Goal: Task Accomplishment & Management: Use online tool/utility

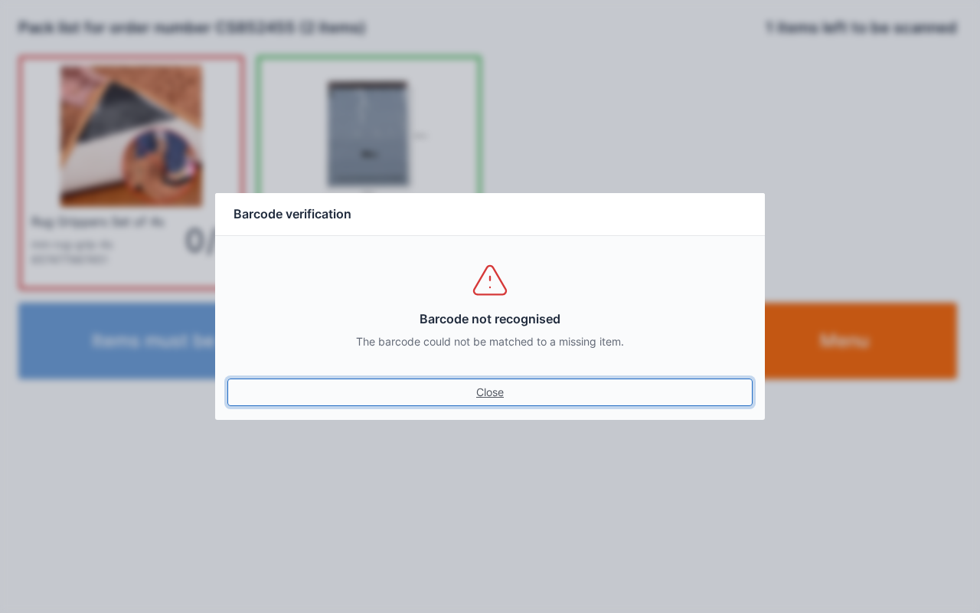
click at [489, 394] on link "Close" at bounding box center [489, 392] width 525 height 28
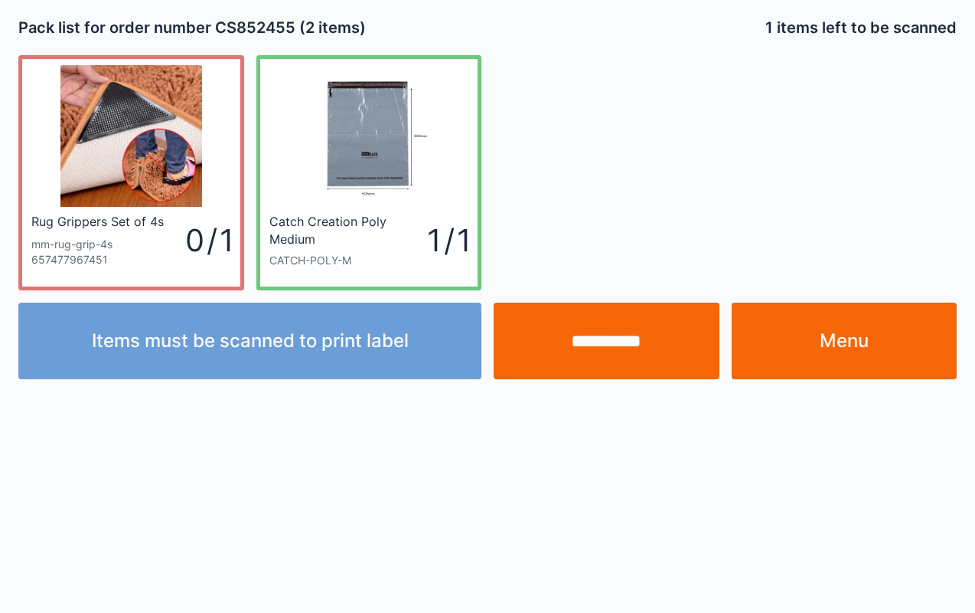
click at [838, 338] on link "Menu" at bounding box center [845, 340] width 226 height 77
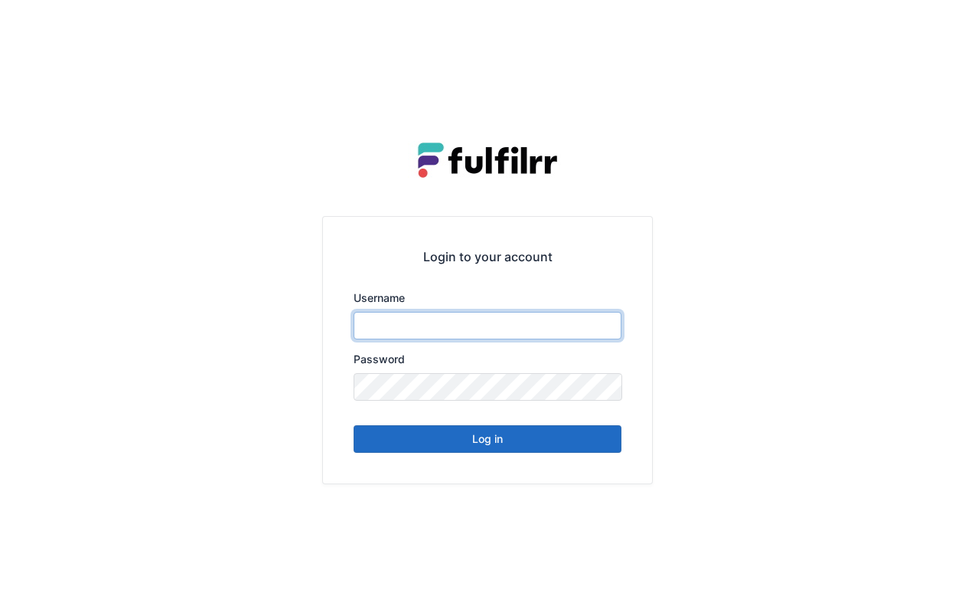
type input "******"
click at [462, 434] on button "Log in" at bounding box center [488, 439] width 268 height 28
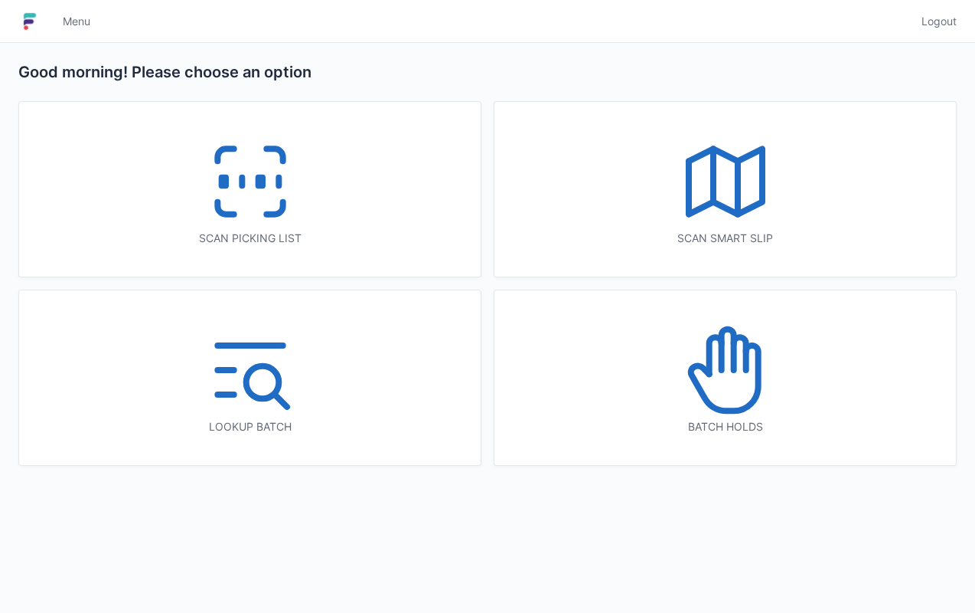
click at [262, 224] on icon at bounding box center [250, 181] width 98 height 98
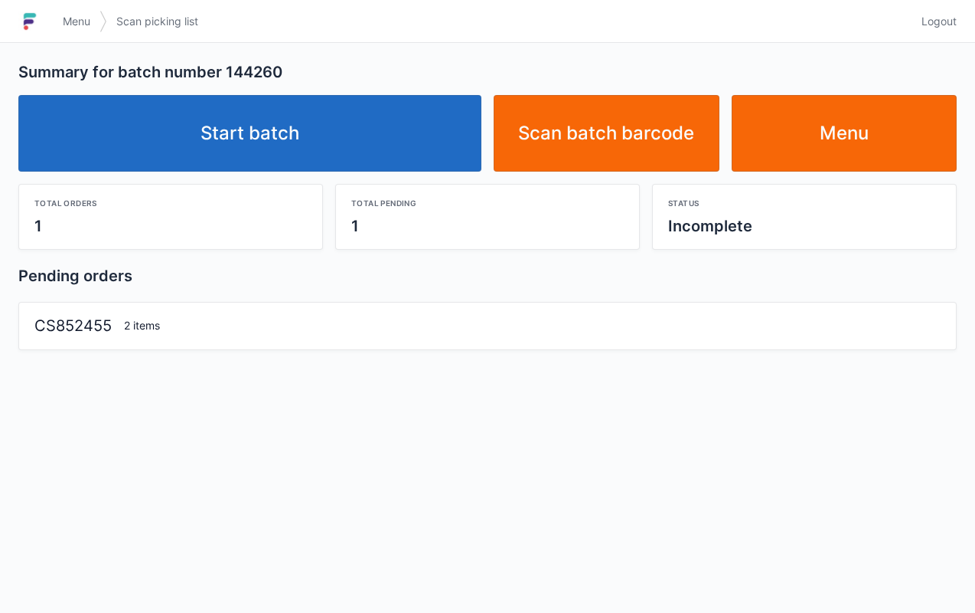
click at [126, 127] on link "Start batch" at bounding box center [249, 133] width 463 height 77
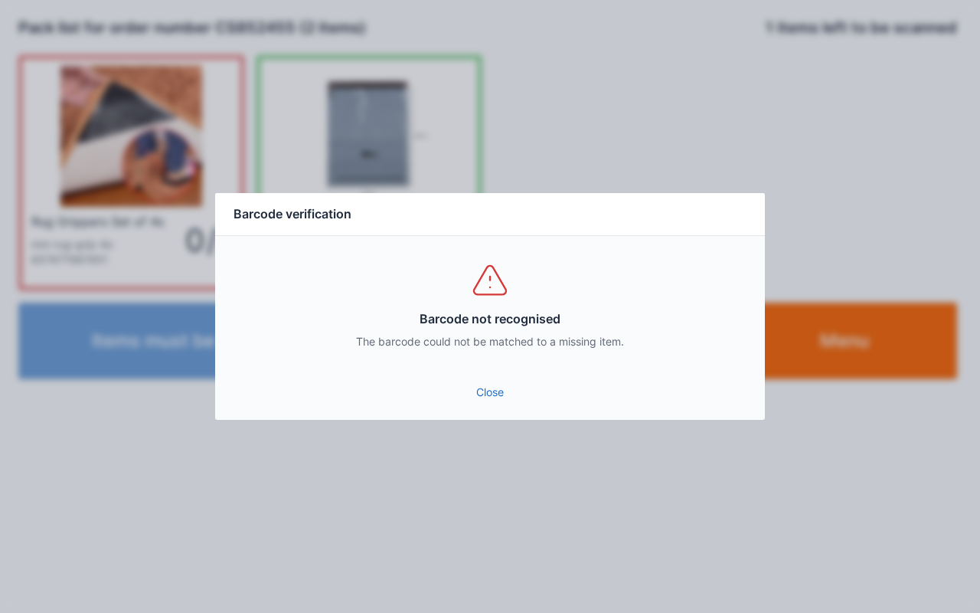
click at [498, 403] on link "Close" at bounding box center [489, 392] width 525 height 28
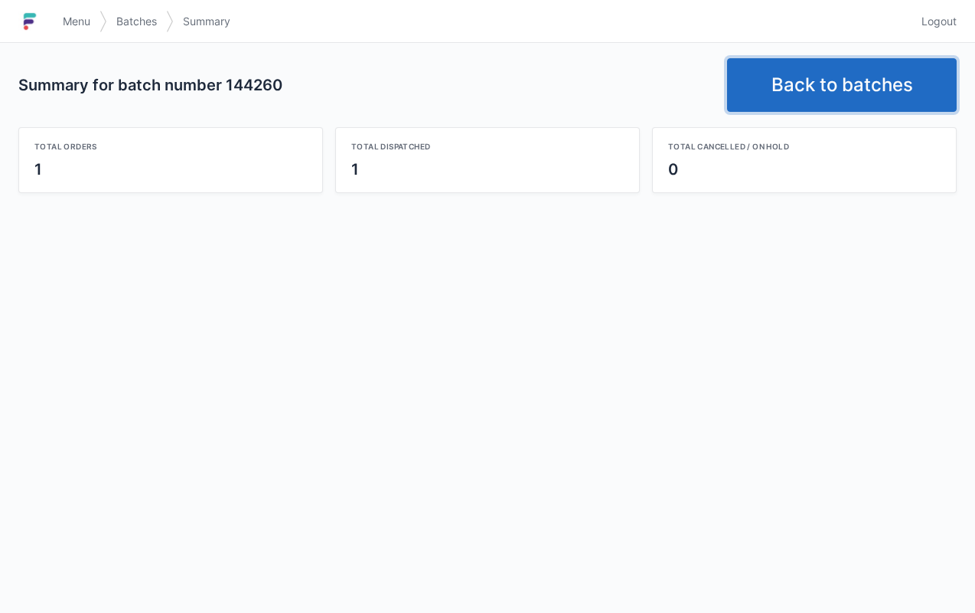
click at [819, 94] on link "Back to batches" at bounding box center [842, 85] width 230 height 54
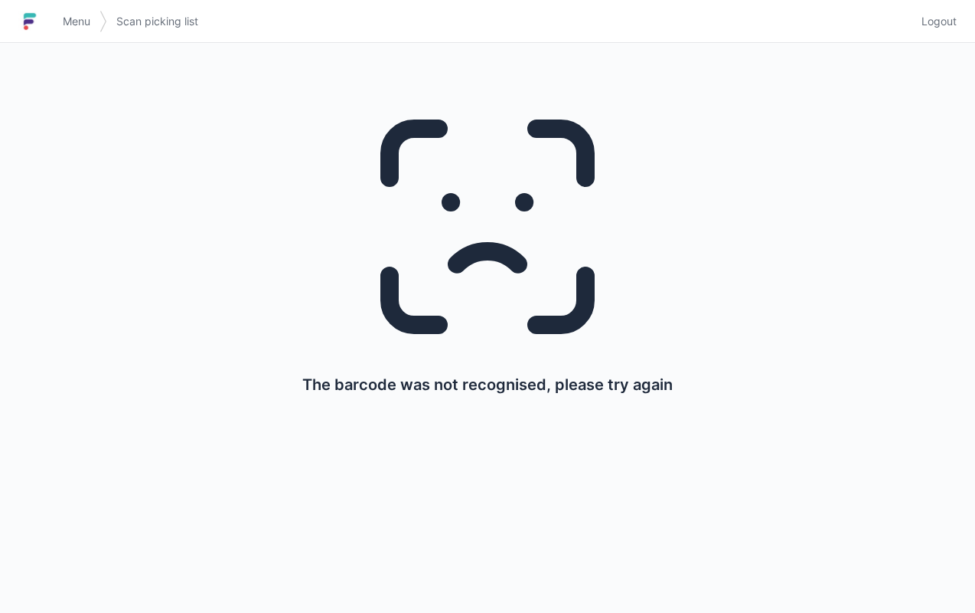
click at [72, 25] on span "Menu" at bounding box center [77, 21] width 28 height 15
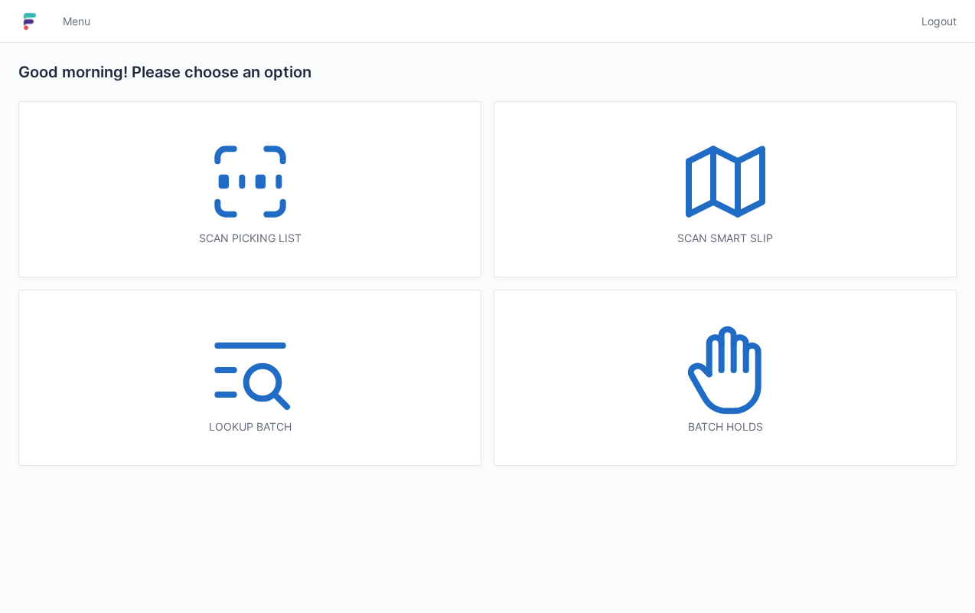
click at [248, 172] on icon at bounding box center [250, 181] width 98 height 98
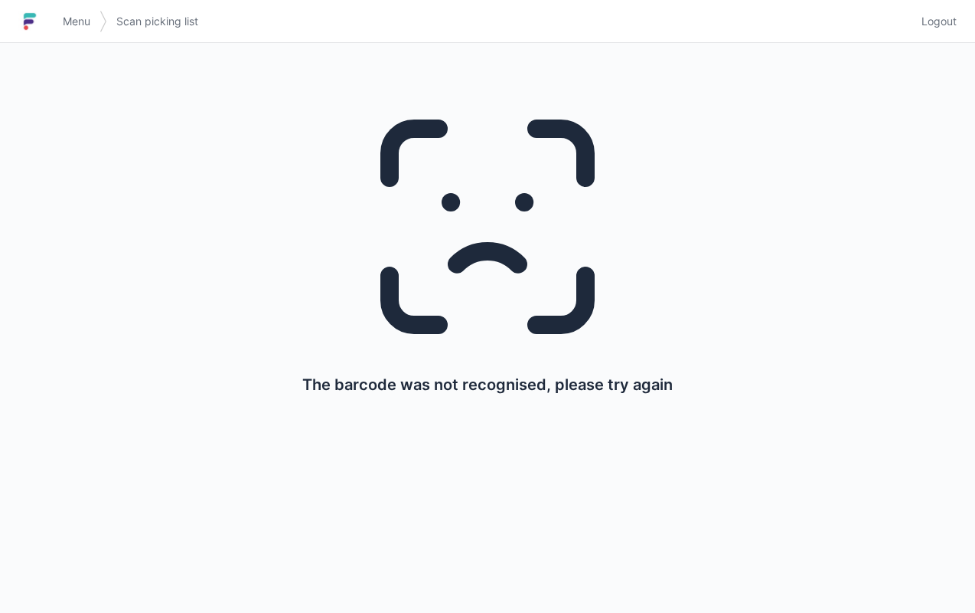
click at [60, 10] on link "Menu" at bounding box center [77, 22] width 46 height 28
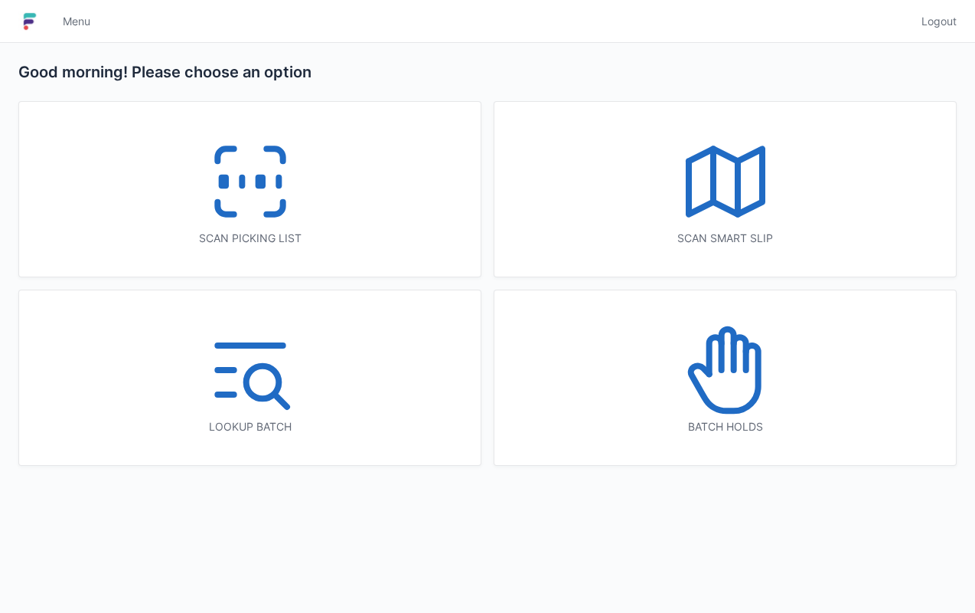
click at [211, 170] on icon at bounding box center [250, 181] width 98 height 98
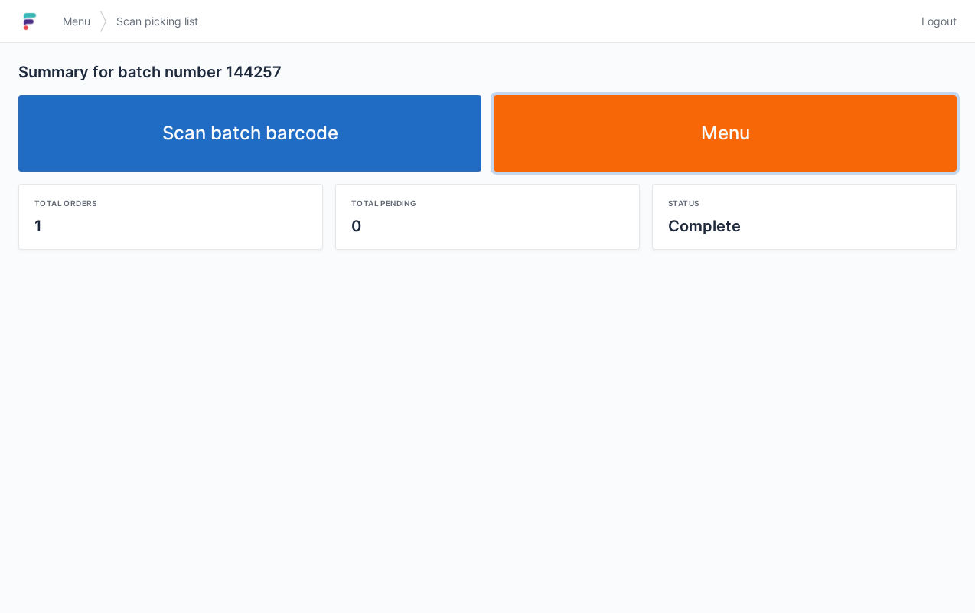
click at [694, 144] on link "Menu" at bounding box center [725, 133] width 463 height 77
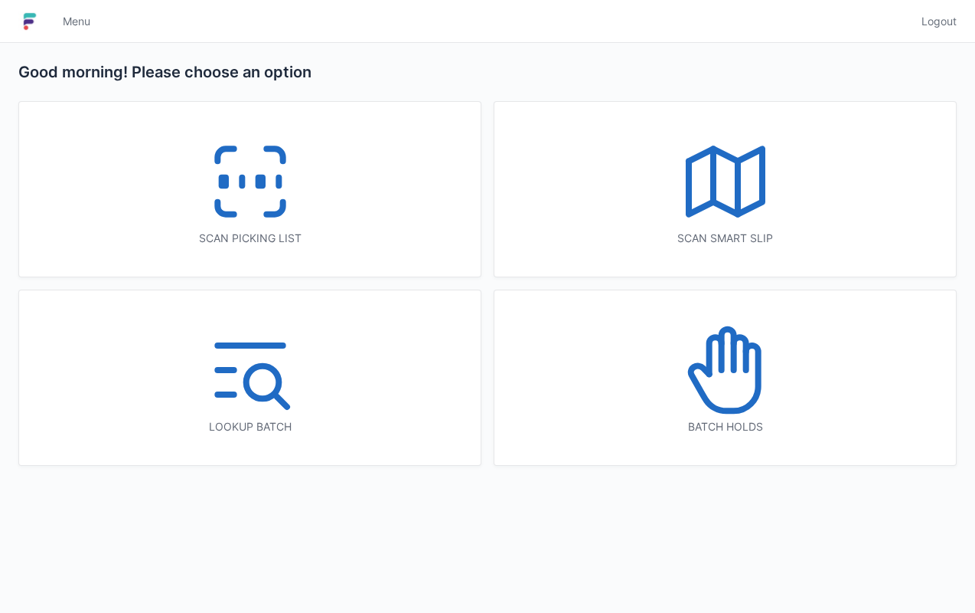
click at [277, 210] on icon at bounding box center [274, 208] width 16 height 12
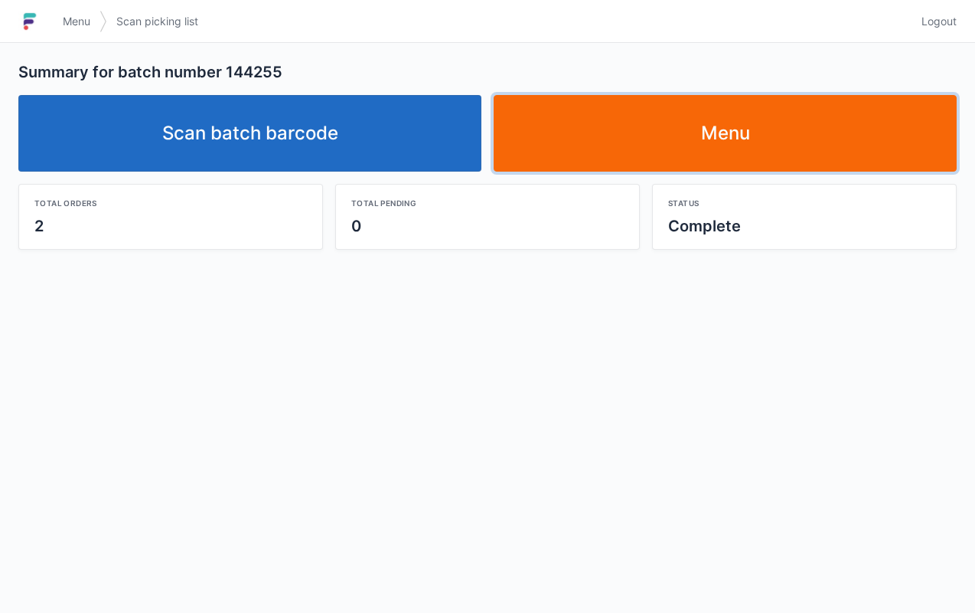
click at [691, 142] on link "Menu" at bounding box center [725, 133] width 463 height 77
